Goal: Check status

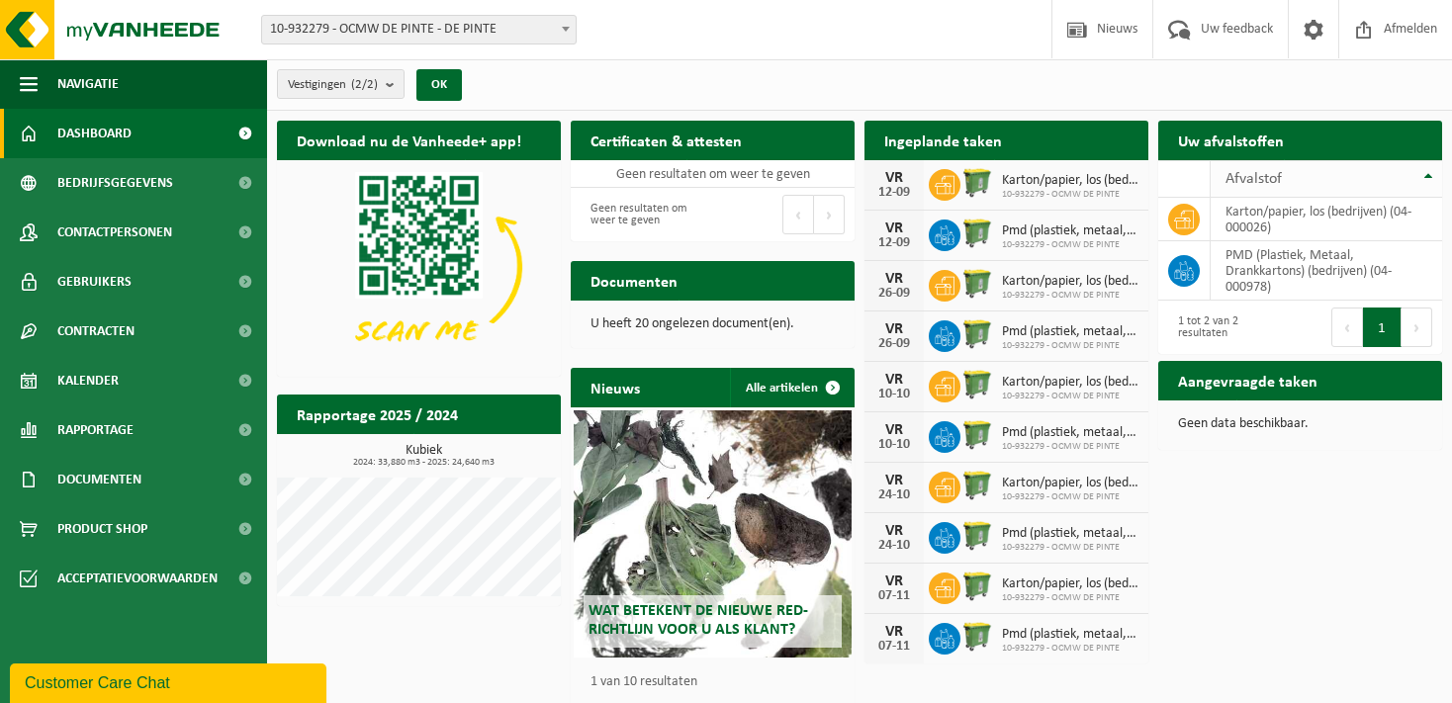
click at [1434, 170] on th "Afvalstof" at bounding box center [1326, 179] width 231 height 38
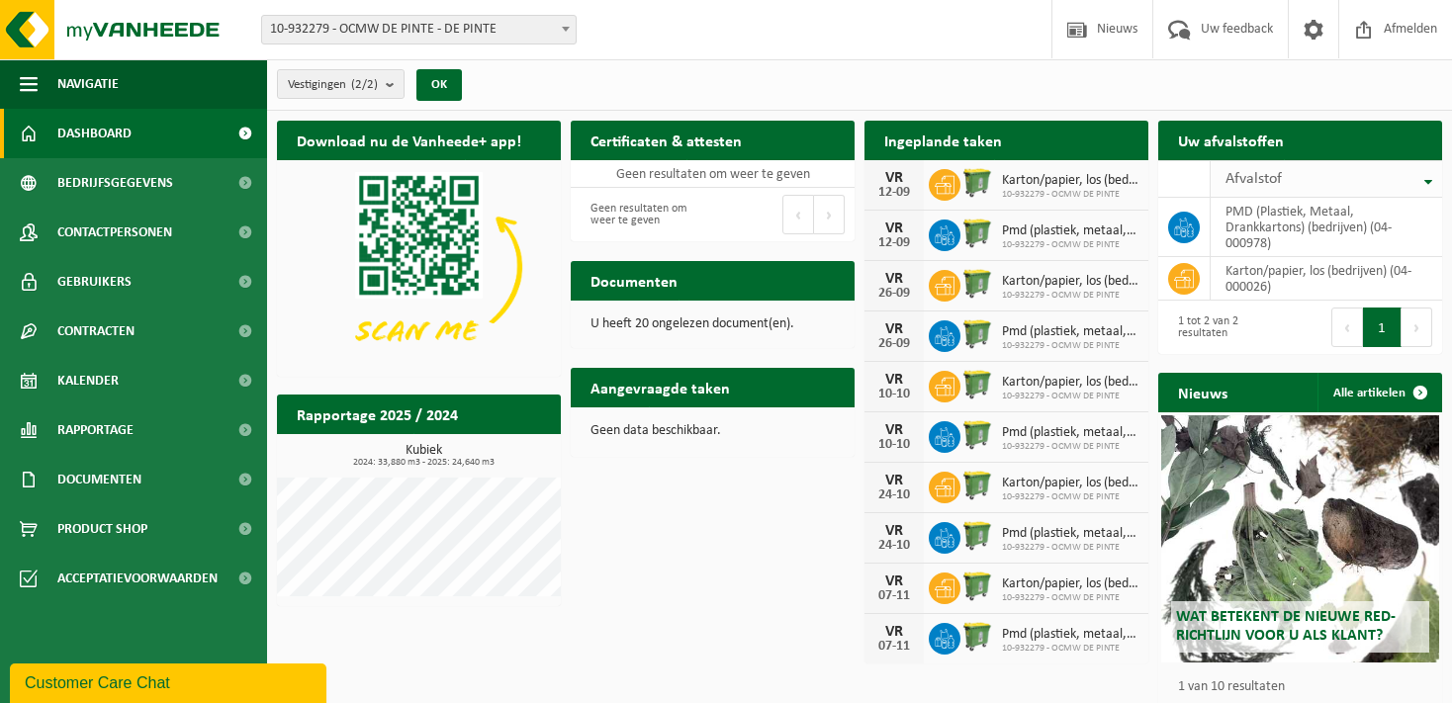
click at [1432, 171] on th "Afvalstof" at bounding box center [1326, 179] width 231 height 38
click at [449, 39] on span "10-932279 - OCMW DE PINTE - DE PINTE" at bounding box center [419, 30] width 314 height 28
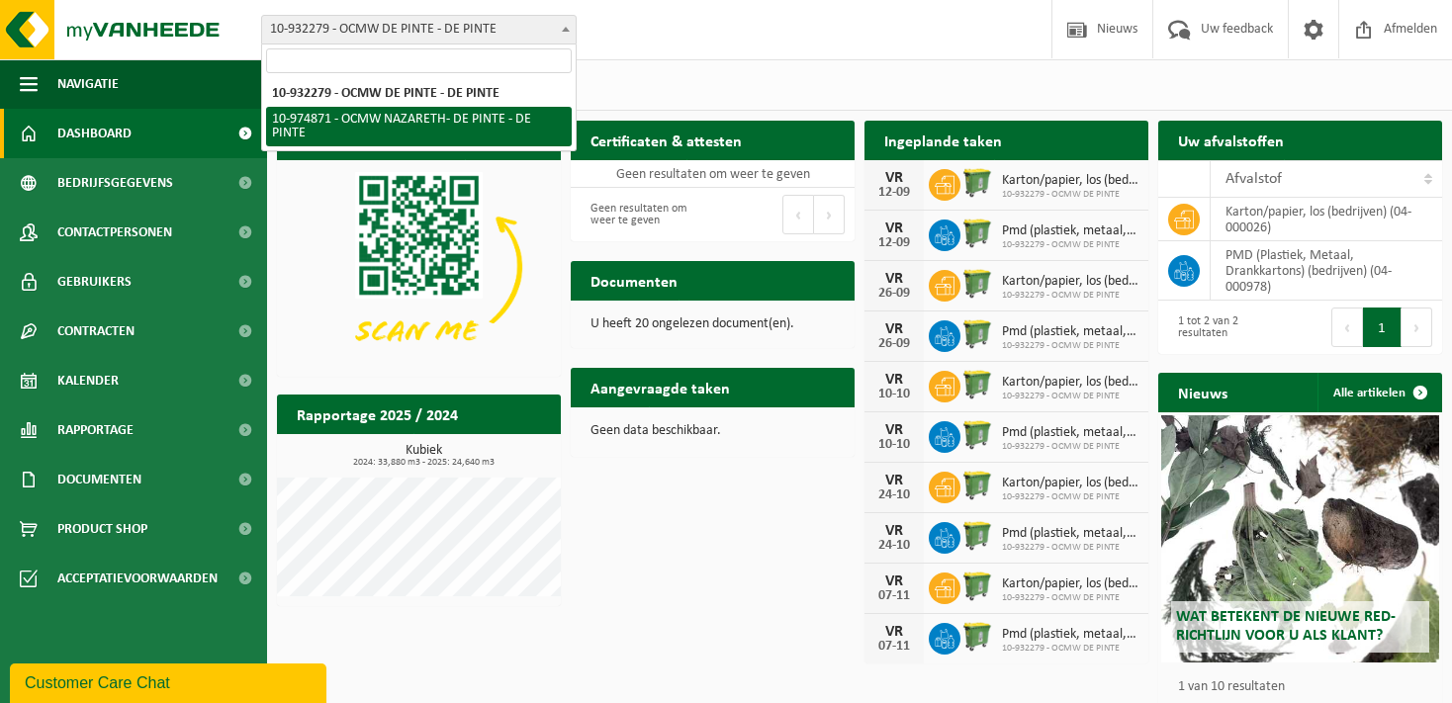
select select "157863"
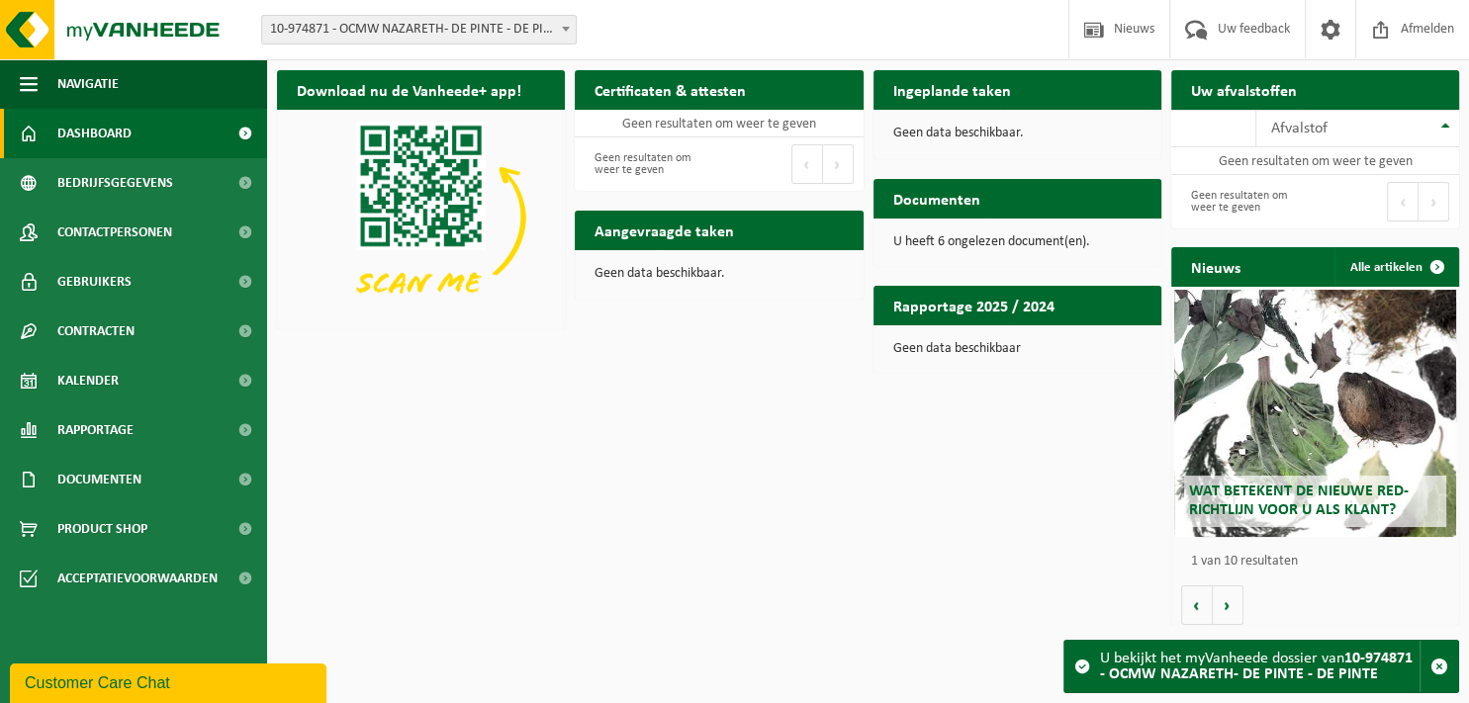
click at [901, 370] on div "Geen data beschikbaar" at bounding box center [1018, 348] width 288 height 47
